Goal: Check status: Check status

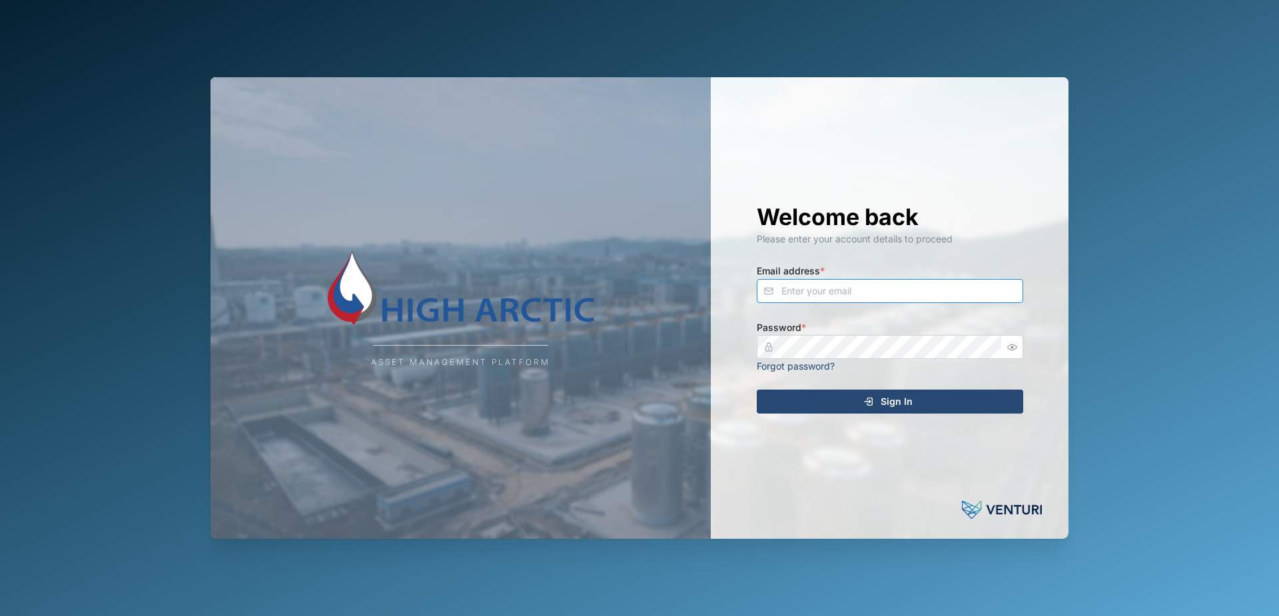
click at [823, 296] on input "Email address *" at bounding box center [889, 291] width 266 height 24
type input "[PERSON_NAME][EMAIL_ADDRESS][PERSON_NAME][DOMAIN_NAME]"
click at [866, 398] on icon "submit" at bounding box center [868, 401] width 11 height 11
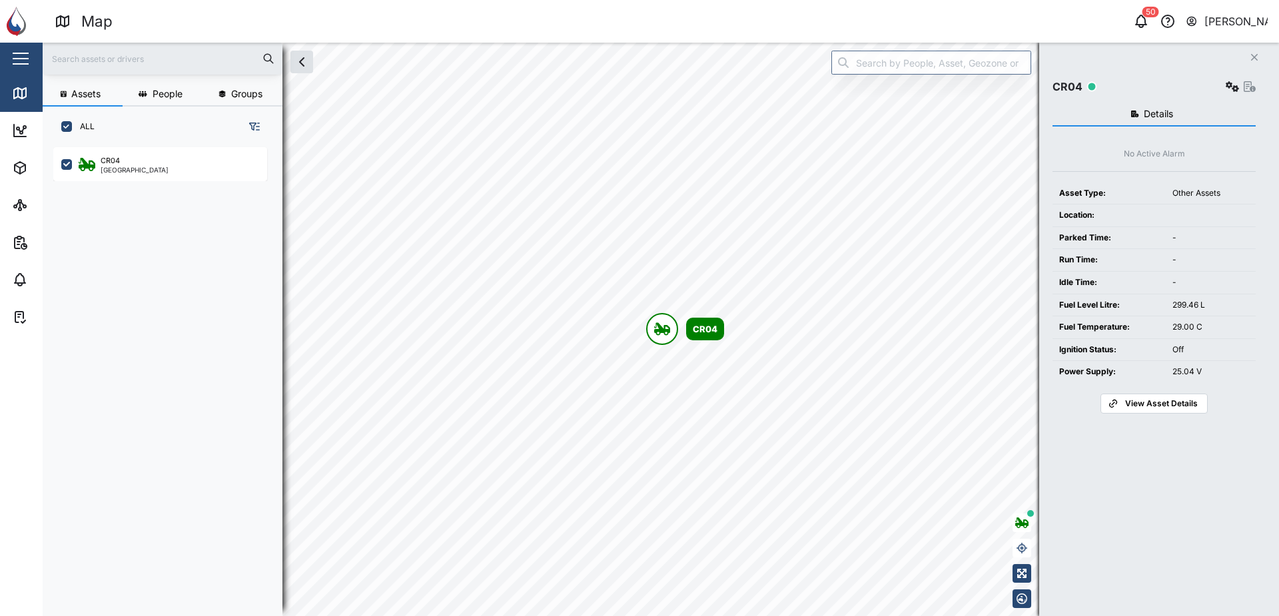
scroll to position [453, 208]
click at [1146, 407] on span "View Asset Details" at bounding box center [1161, 403] width 73 height 19
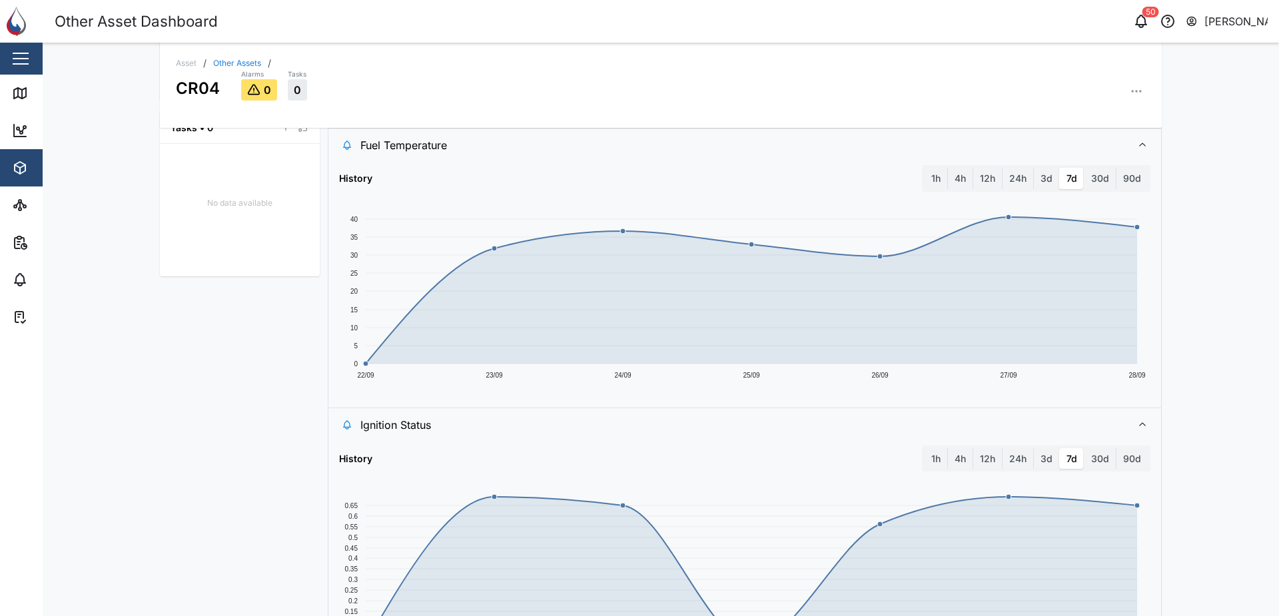
scroll to position [599, 0]
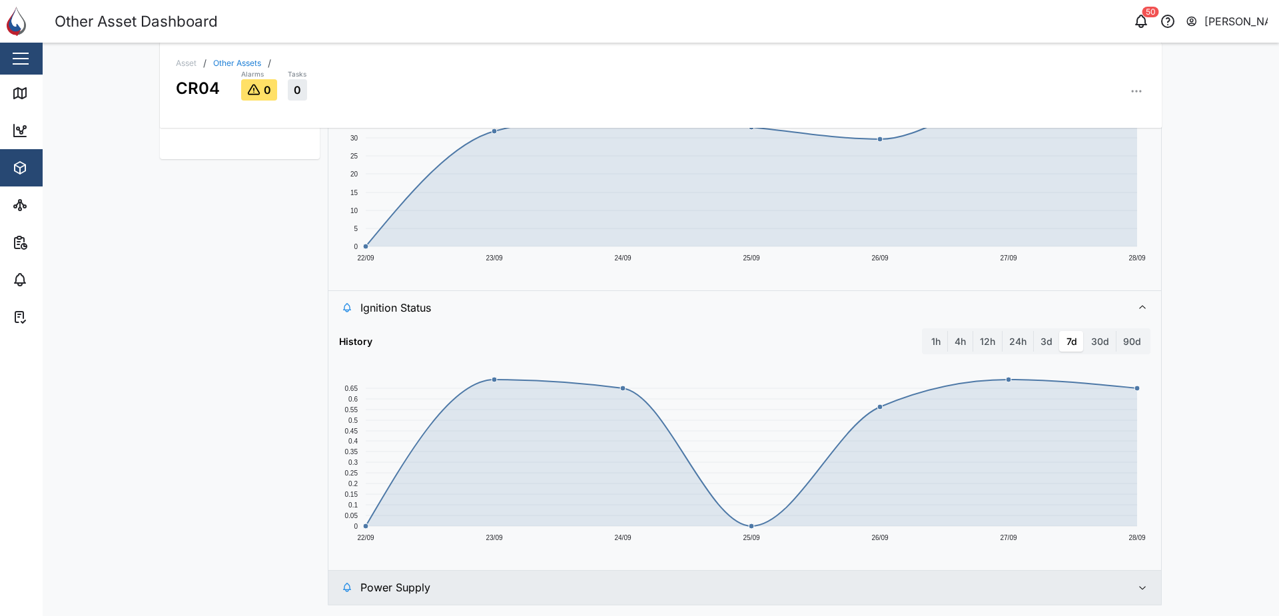
click at [1137, 586] on icon "button" at bounding box center [1142, 587] width 11 height 11
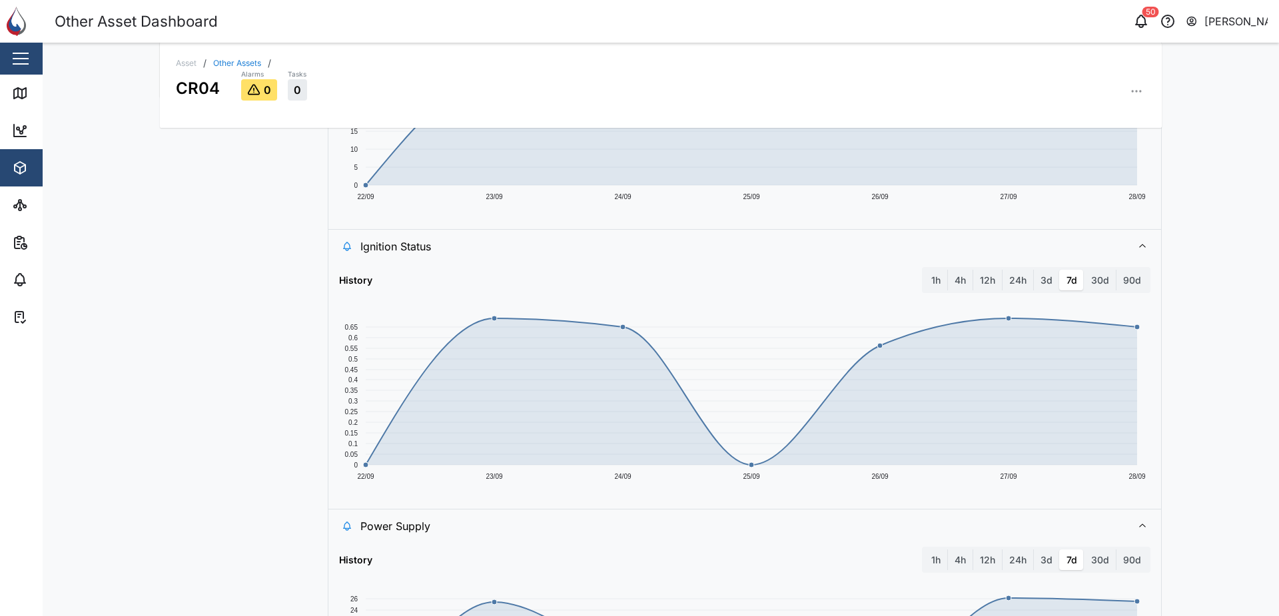
scroll to position [645, 0]
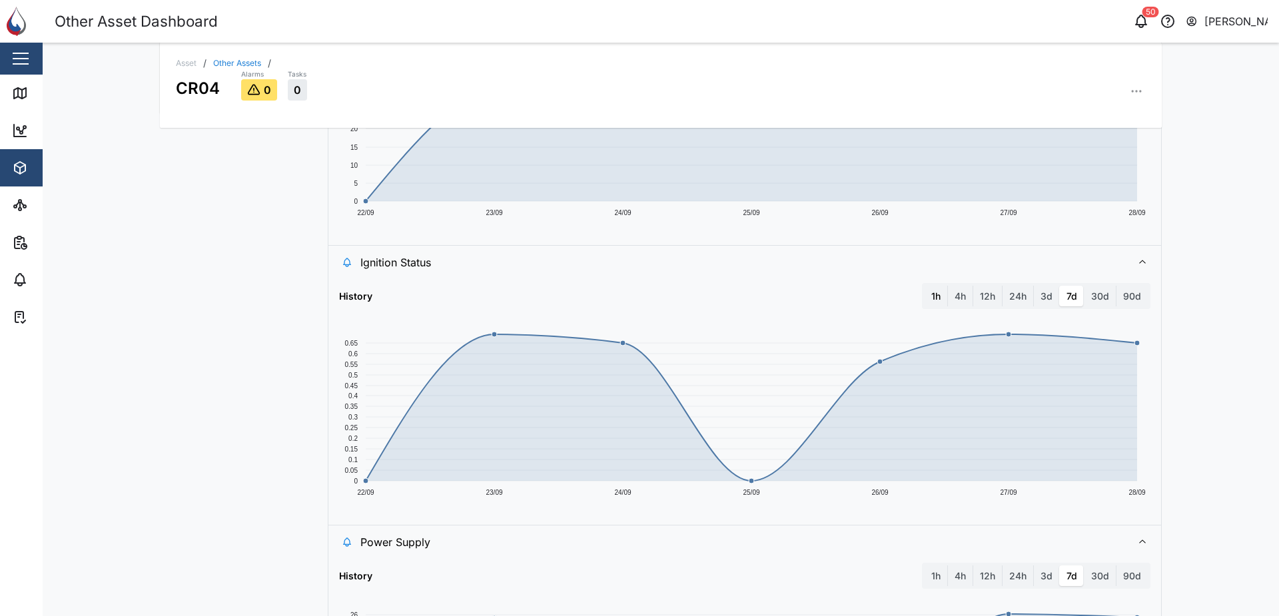
click at [925, 294] on label "1h" at bounding box center [935, 296] width 23 height 21
click at [924, 286] on hour "1h" at bounding box center [924, 286] width 0 height 0
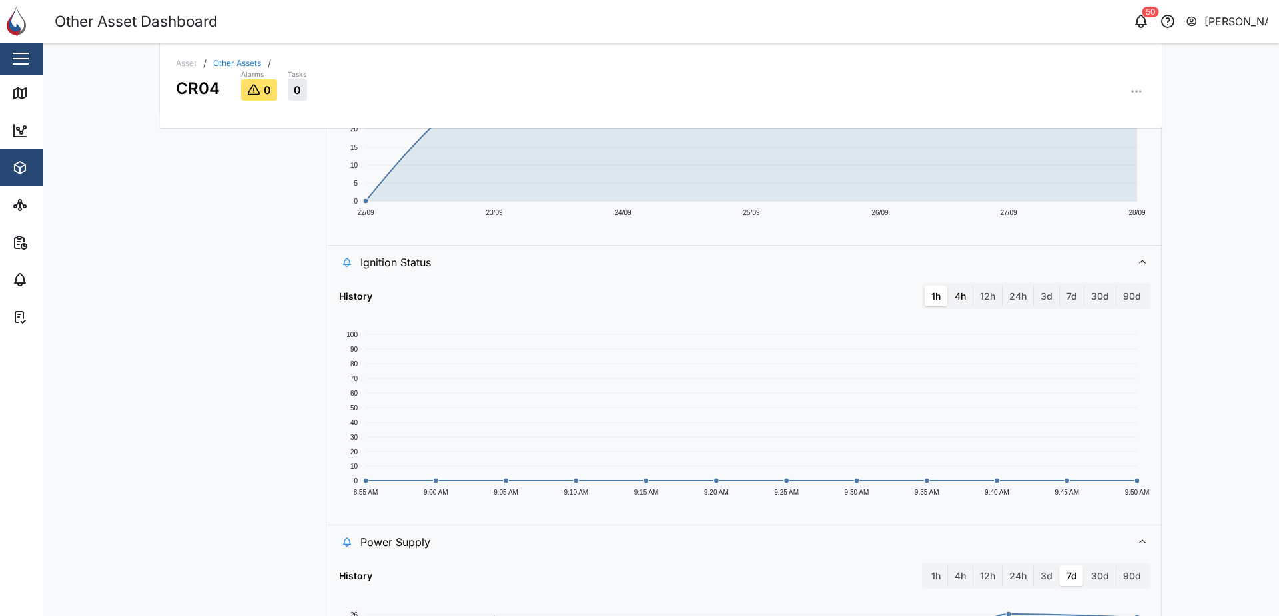
click at [958, 298] on label "4h" at bounding box center [960, 296] width 25 height 21
click at [948, 286] on hours "4h" at bounding box center [948, 286] width 0 height 0
click at [978, 297] on label "12h" at bounding box center [987, 296] width 29 height 21
click at [973, 286] on hours "12h" at bounding box center [973, 286] width 0 height 0
click at [1007, 294] on label "24h" at bounding box center [1017, 296] width 31 height 21
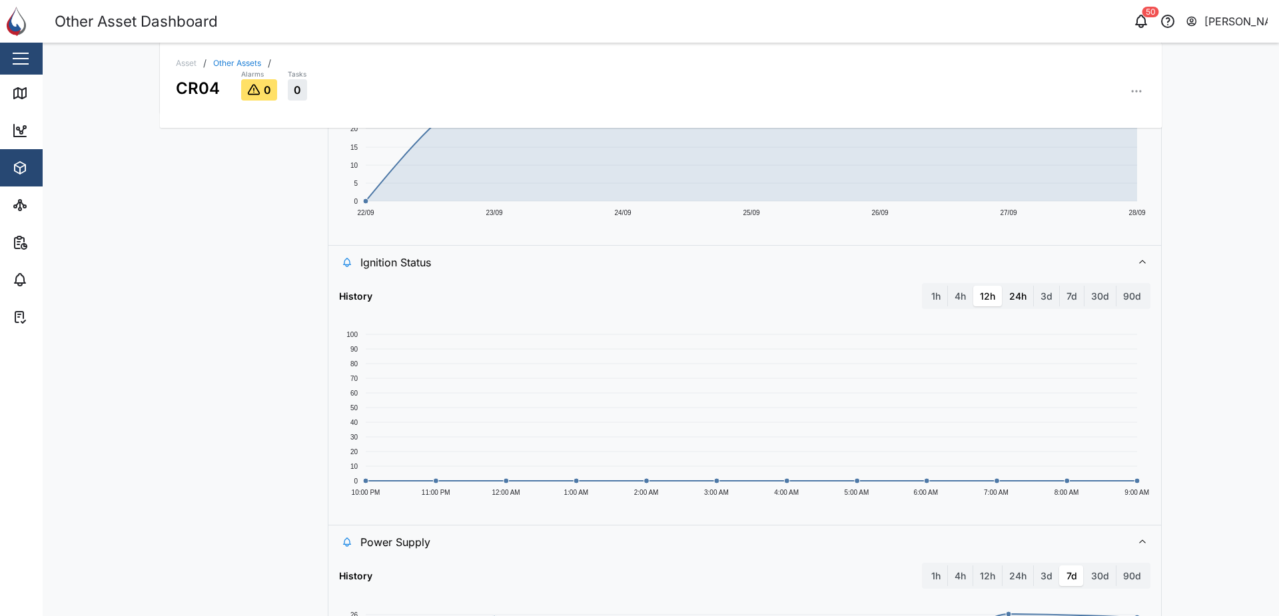
click at [1002, 286] on hours "24h" at bounding box center [1002, 286] width 0 height 0
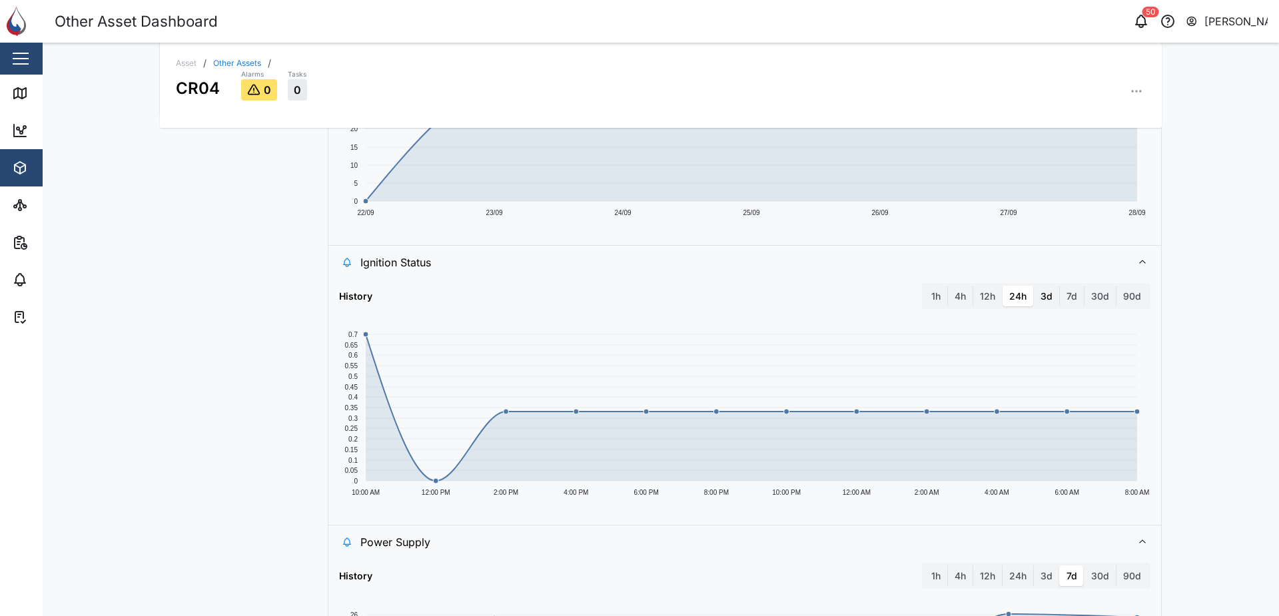
click at [1041, 296] on label "3d" at bounding box center [1045, 296] width 25 height 21
click at [1033, 286] on days "3d" at bounding box center [1033, 286] width 0 height 0
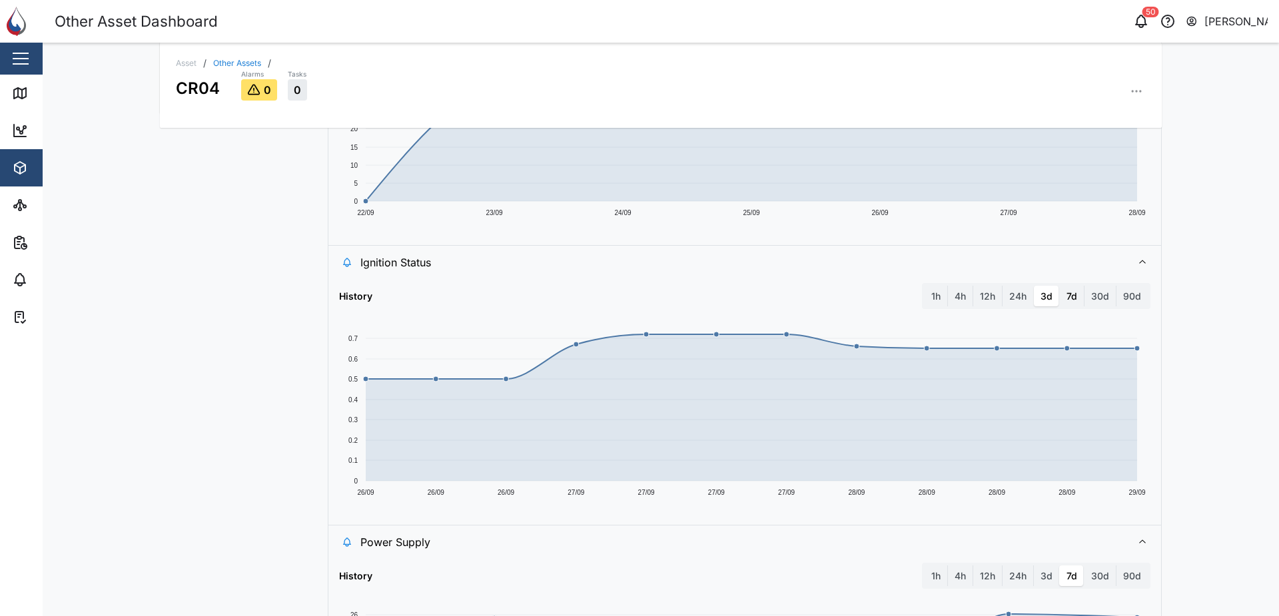
click at [1061, 296] on label "7d" at bounding box center [1071, 296] width 24 height 21
click at [1059, 286] on days "7d" at bounding box center [1059, 286] width 0 height 0
